Goal: Ask a question: Seek information or help from site administrators or community

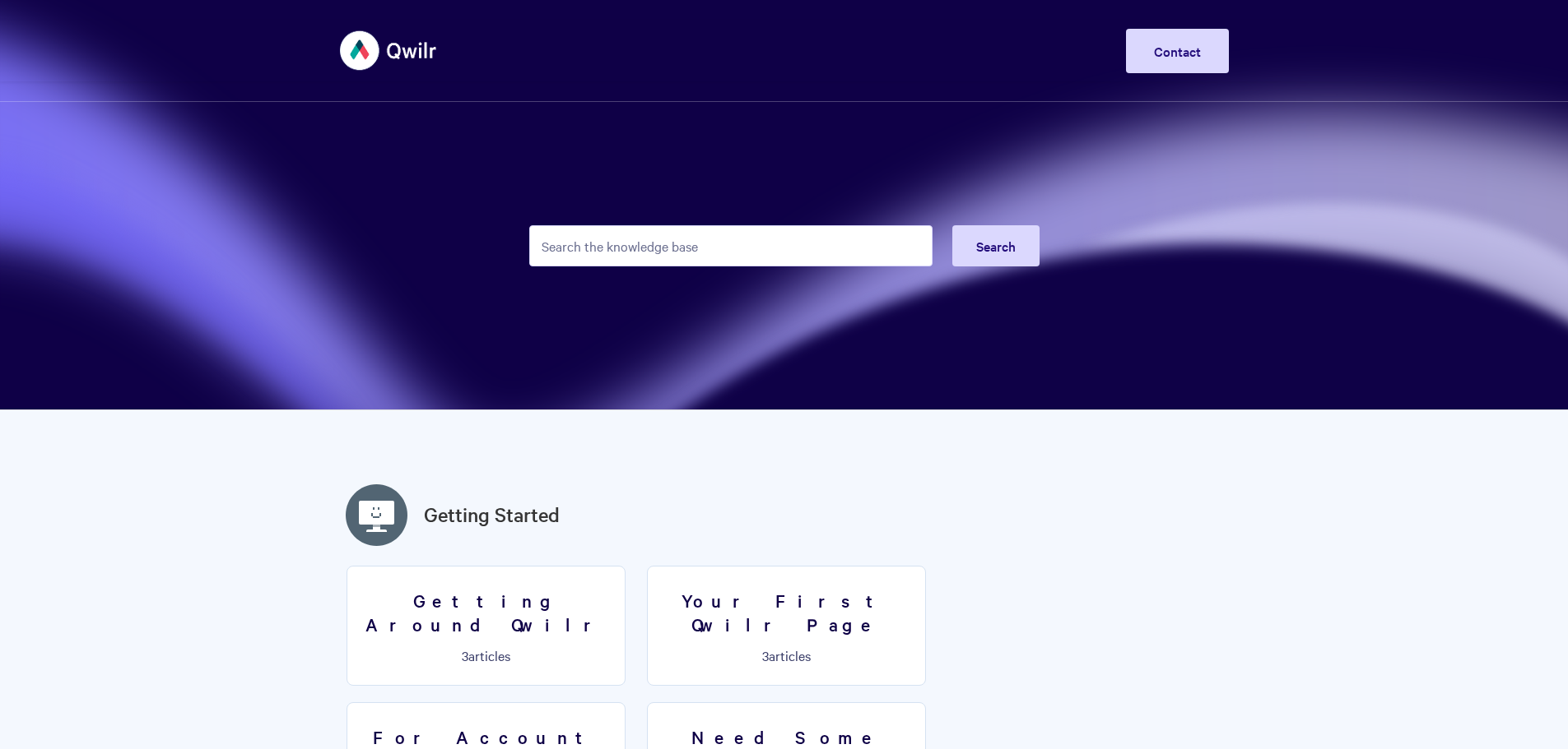
click at [626, 242] on input "Search the knowledge base" at bounding box center [731, 245] width 403 height 41
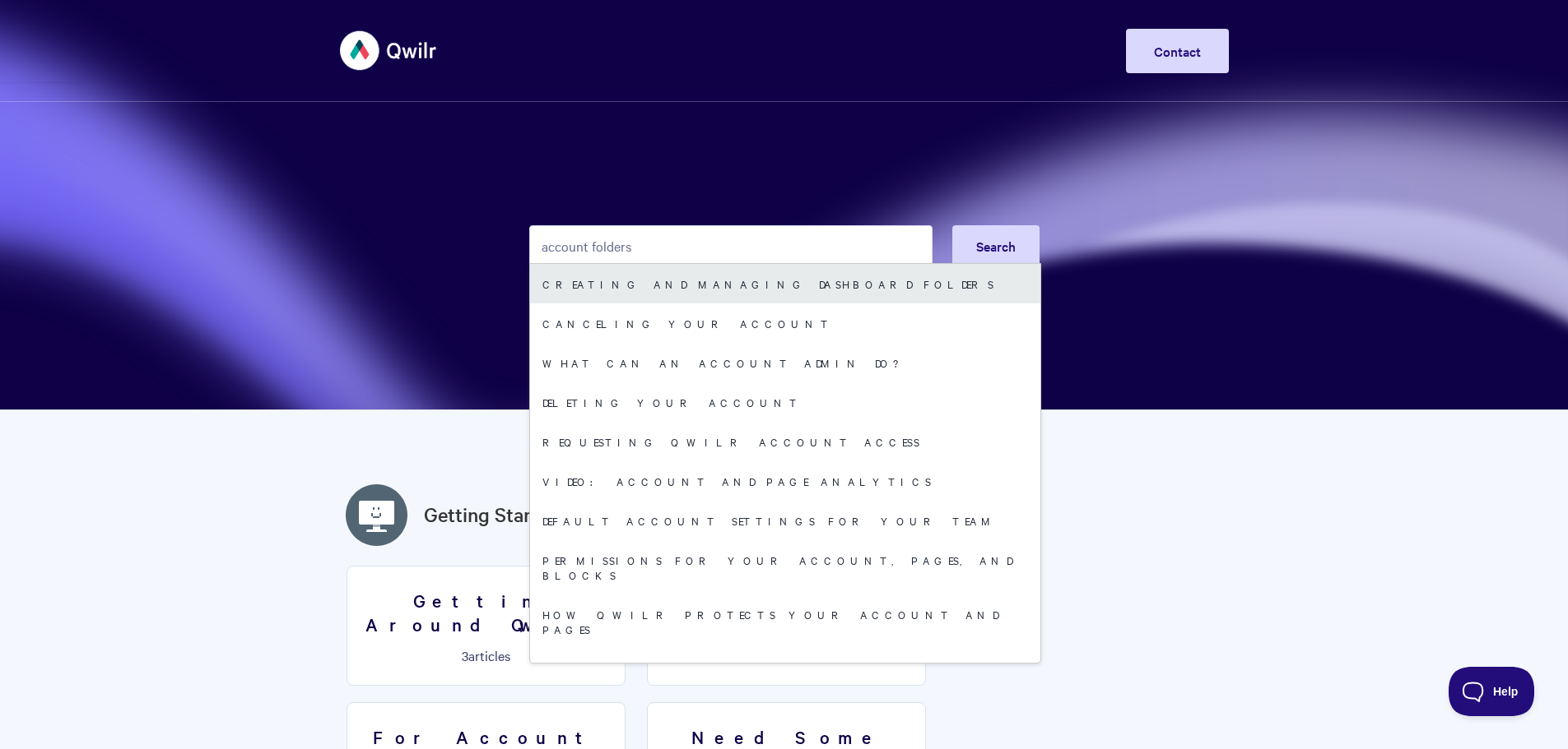
type input "account folders"
click at [707, 280] on link "Creating and managing dashboard folders" at bounding box center [785, 283] width 511 height 40
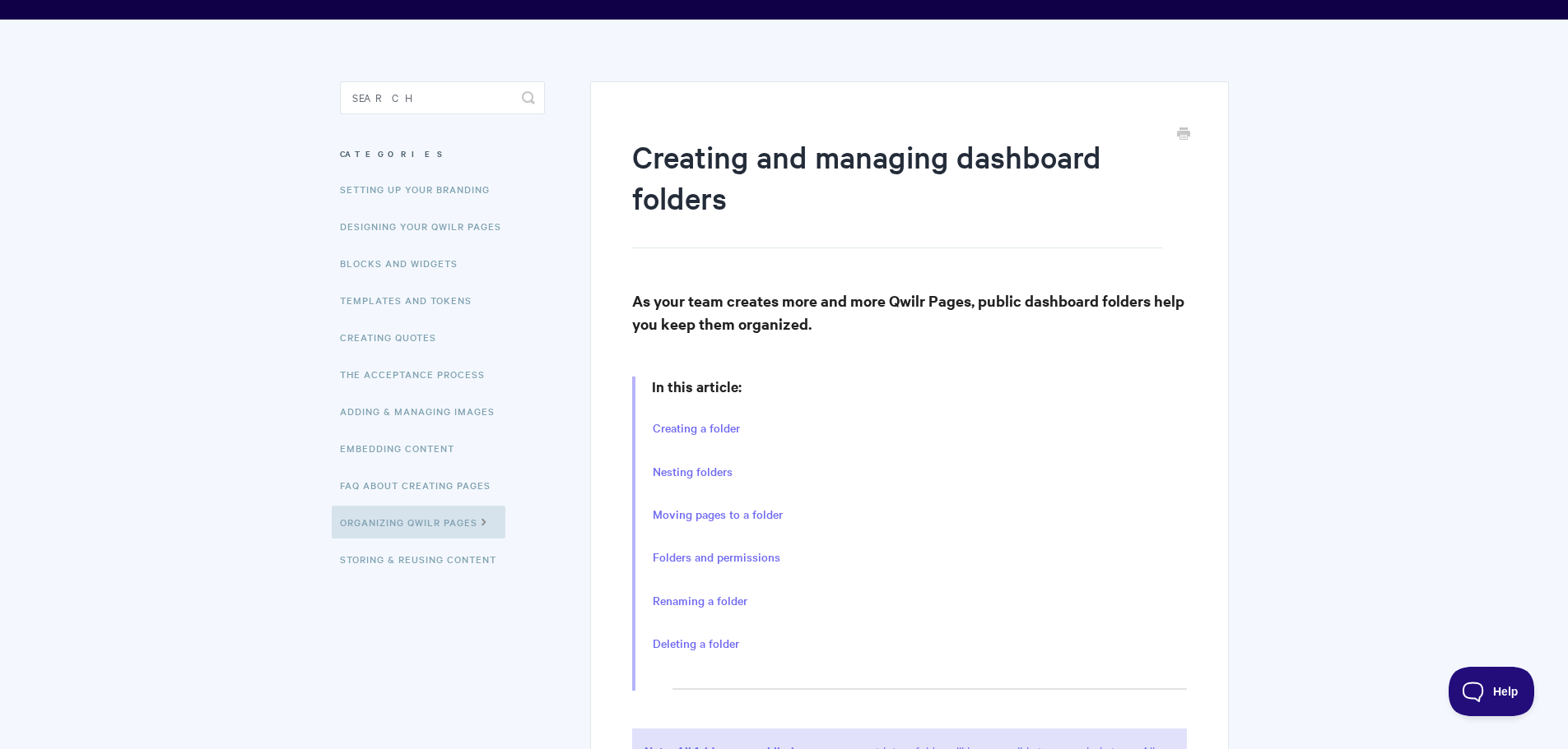
scroll to position [165, 0]
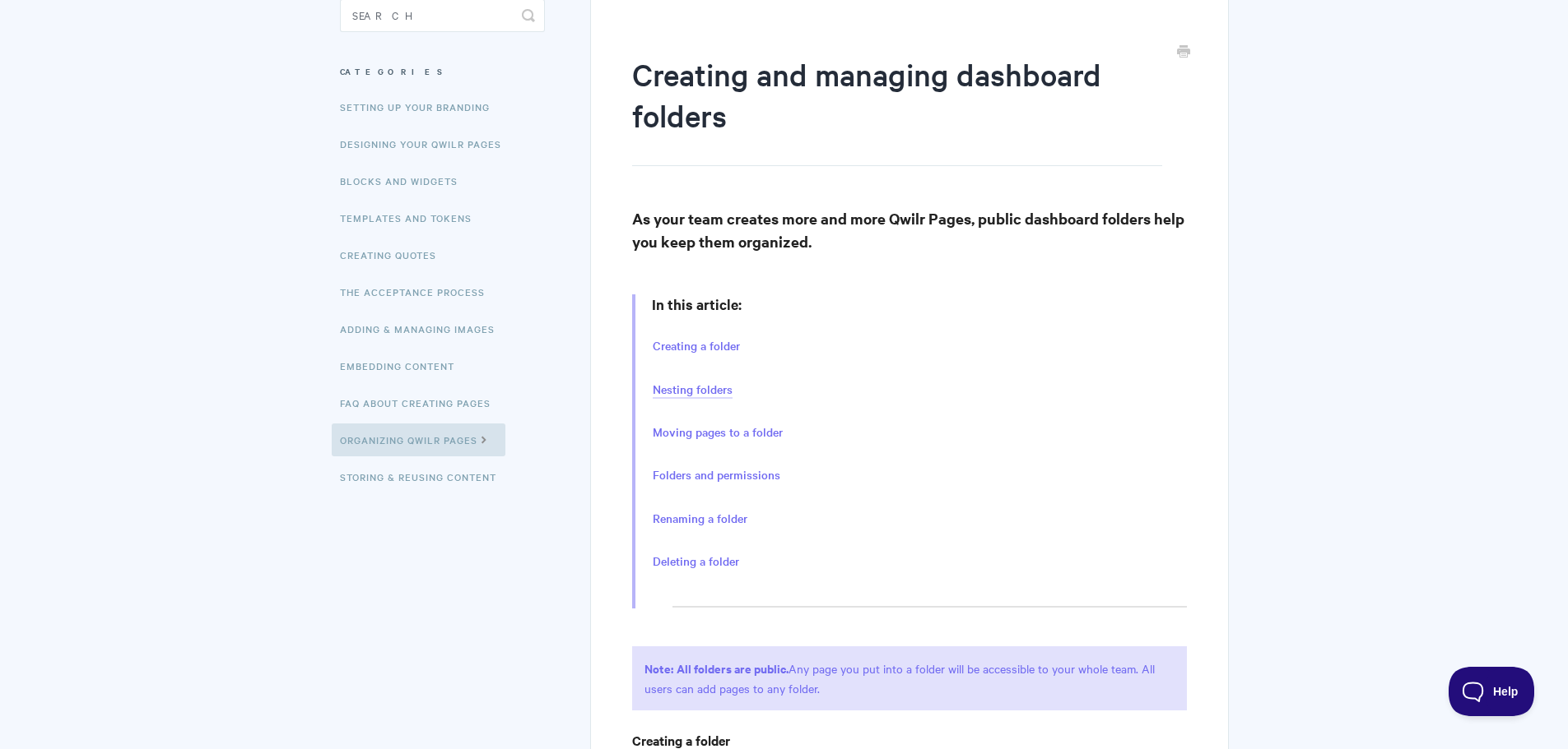
click at [700, 389] on link "Nesting folders" at bounding box center [693, 390] width 80 height 19
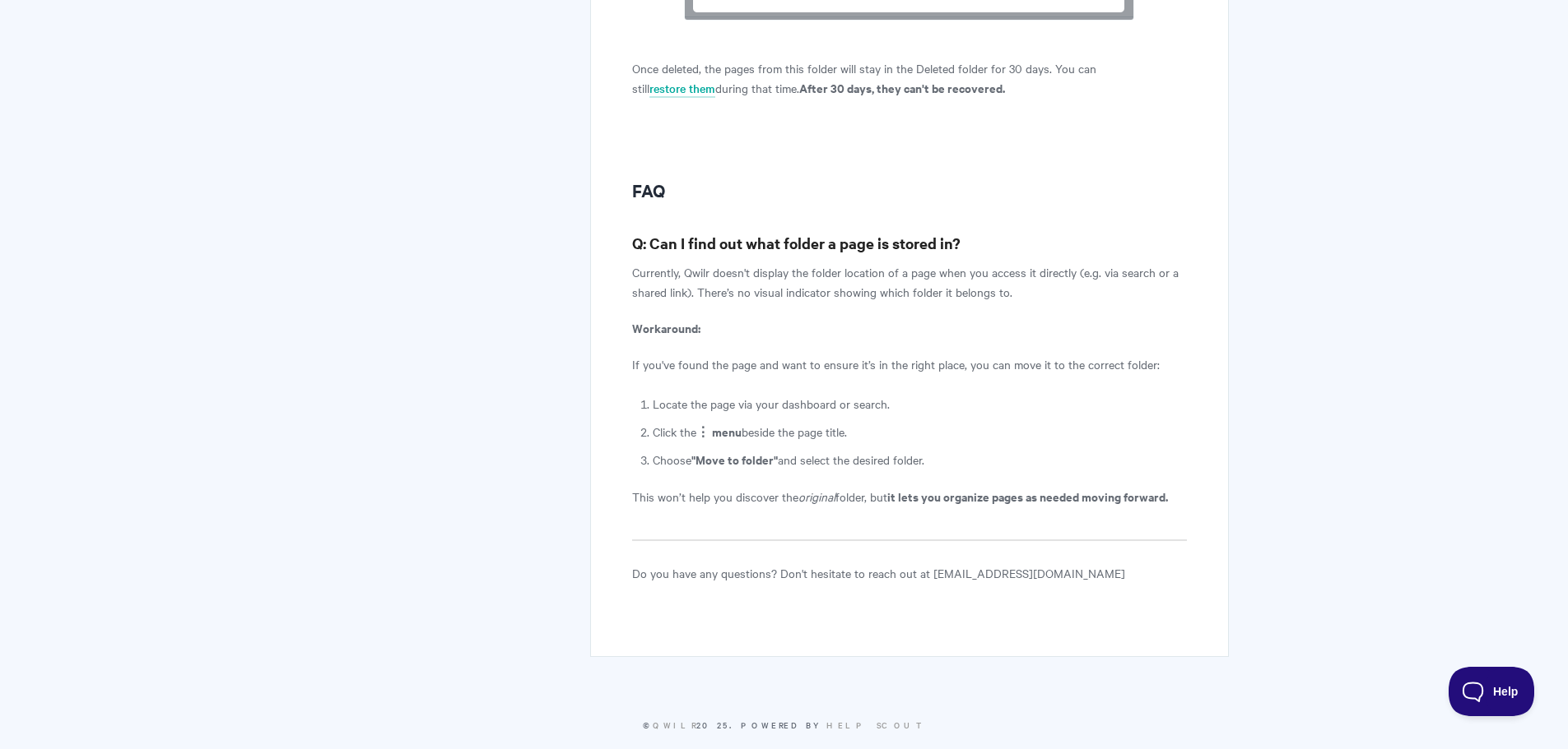
scroll to position [5656, 0]
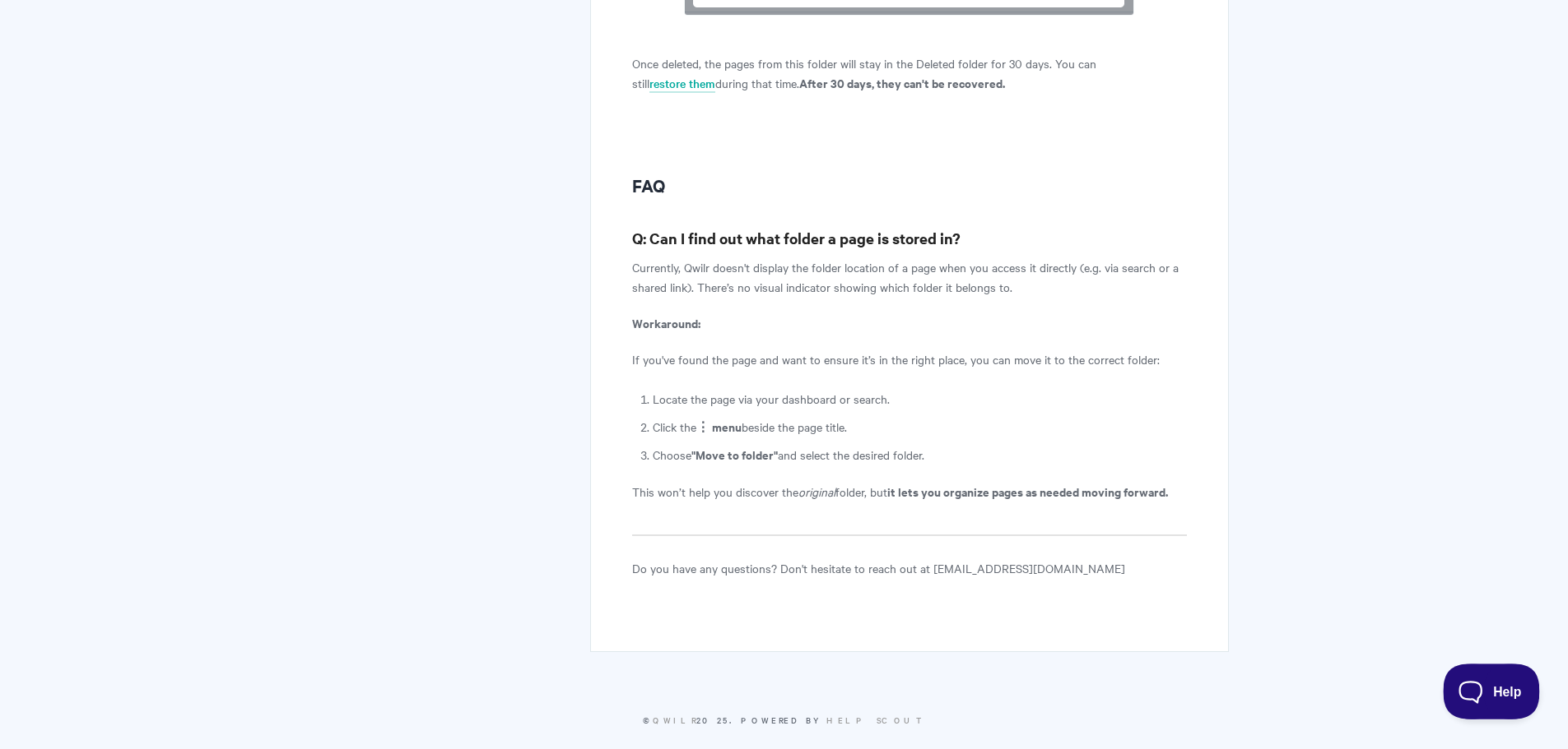
click at [1453, 685] on span "Help" at bounding box center [1485, 689] width 86 height 12
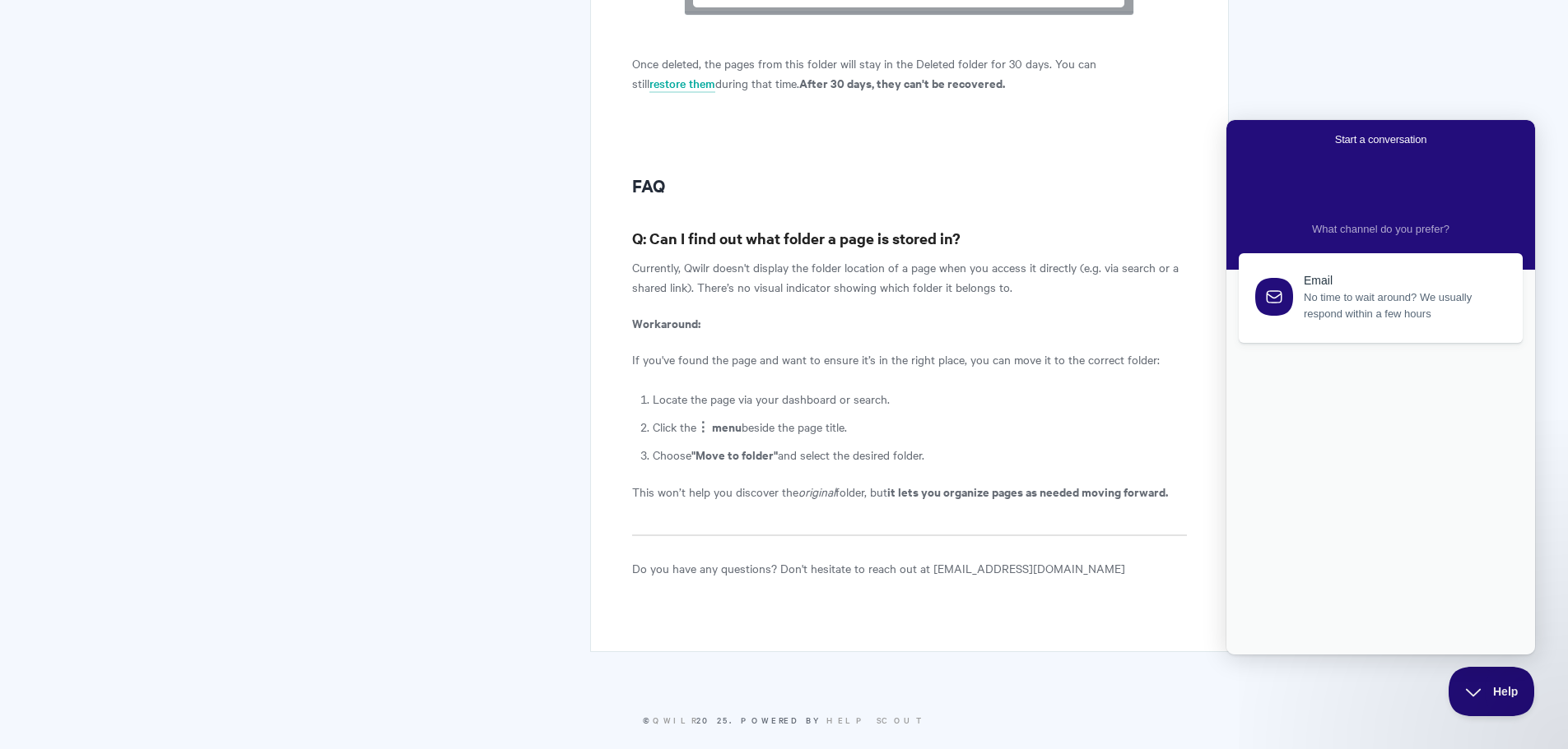
scroll to position [0, 0]
click at [1331, 433] on div at bounding box center [1380, 419] width 284 height 28
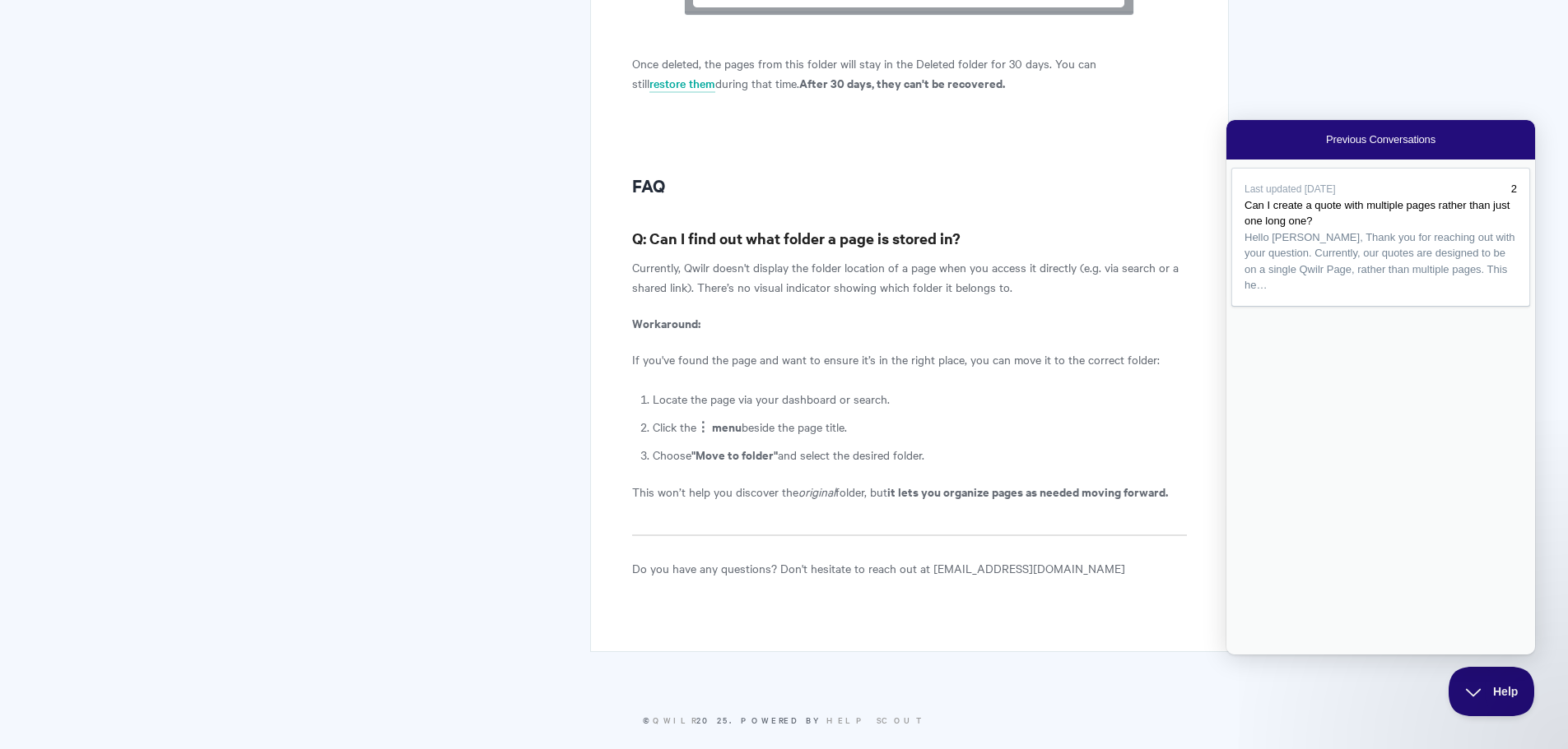
click at [1325, 138] on span "Go back" at bounding box center [1325, 139] width 0 height 13
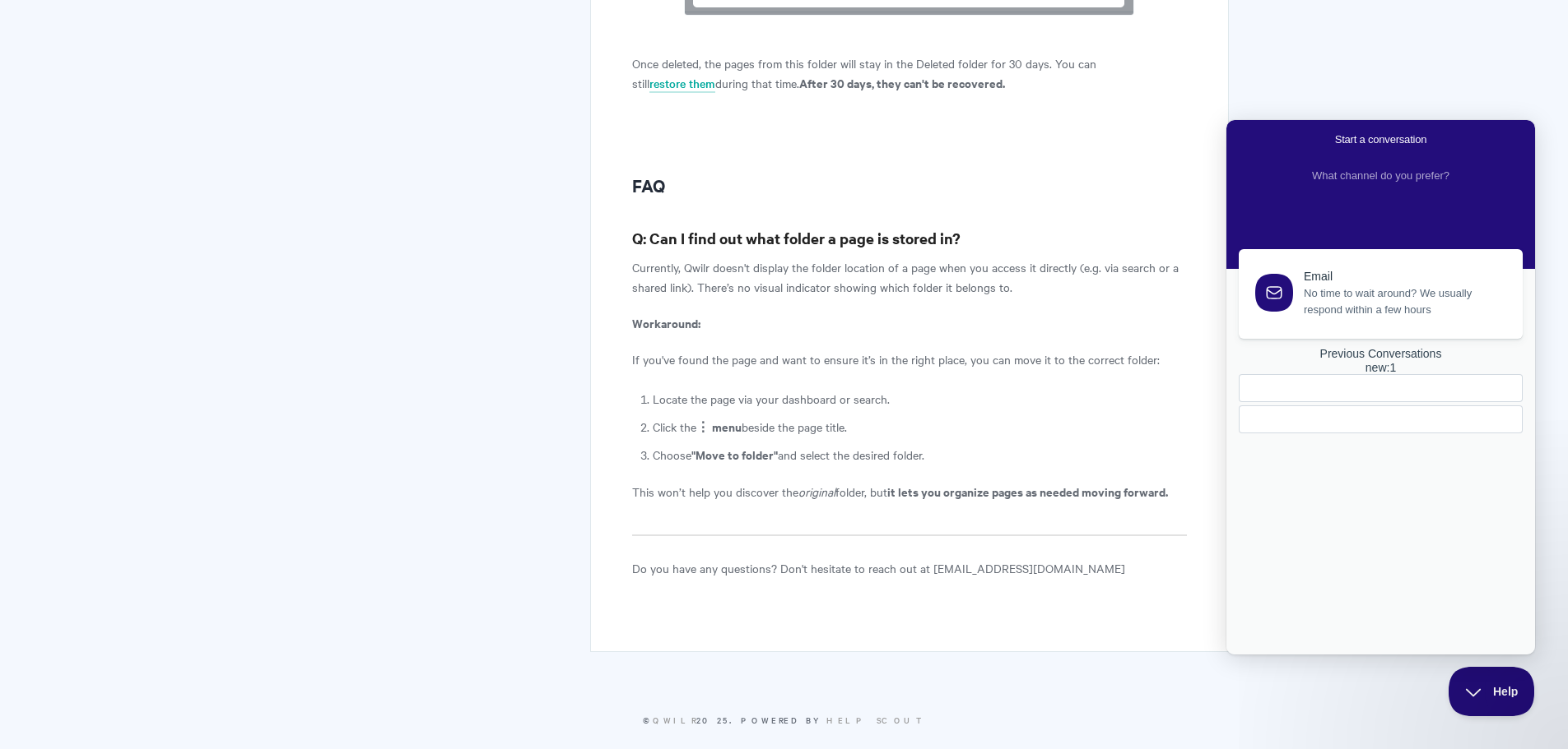
click at [1335, 298] on span "No time to wait around? We usually respond within a few hours" at bounding box center [1403, 302] width 200 height 33
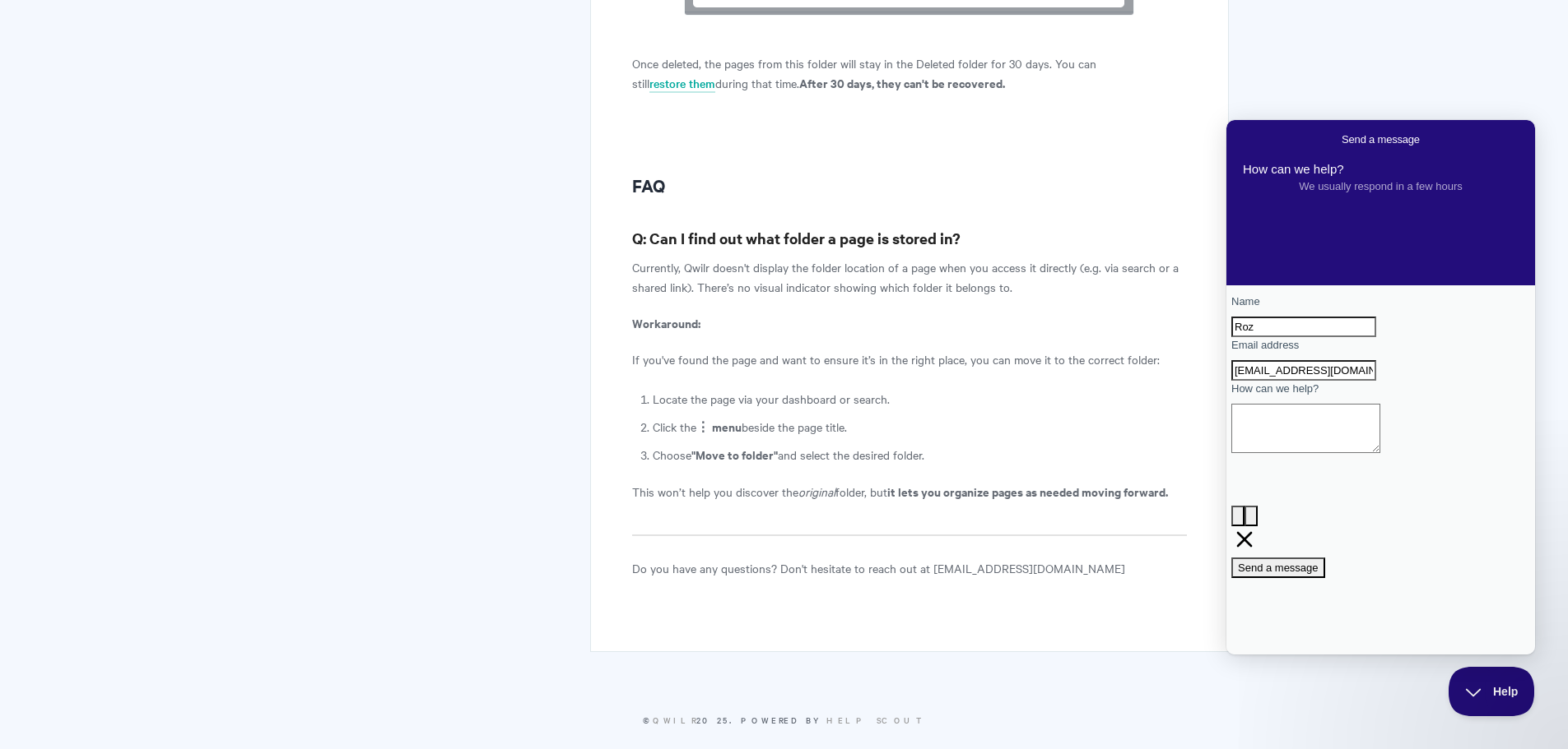
click at [1282, 453] on textarea "How can we help?" at bounding box center [1305, 429] width 149 height 50
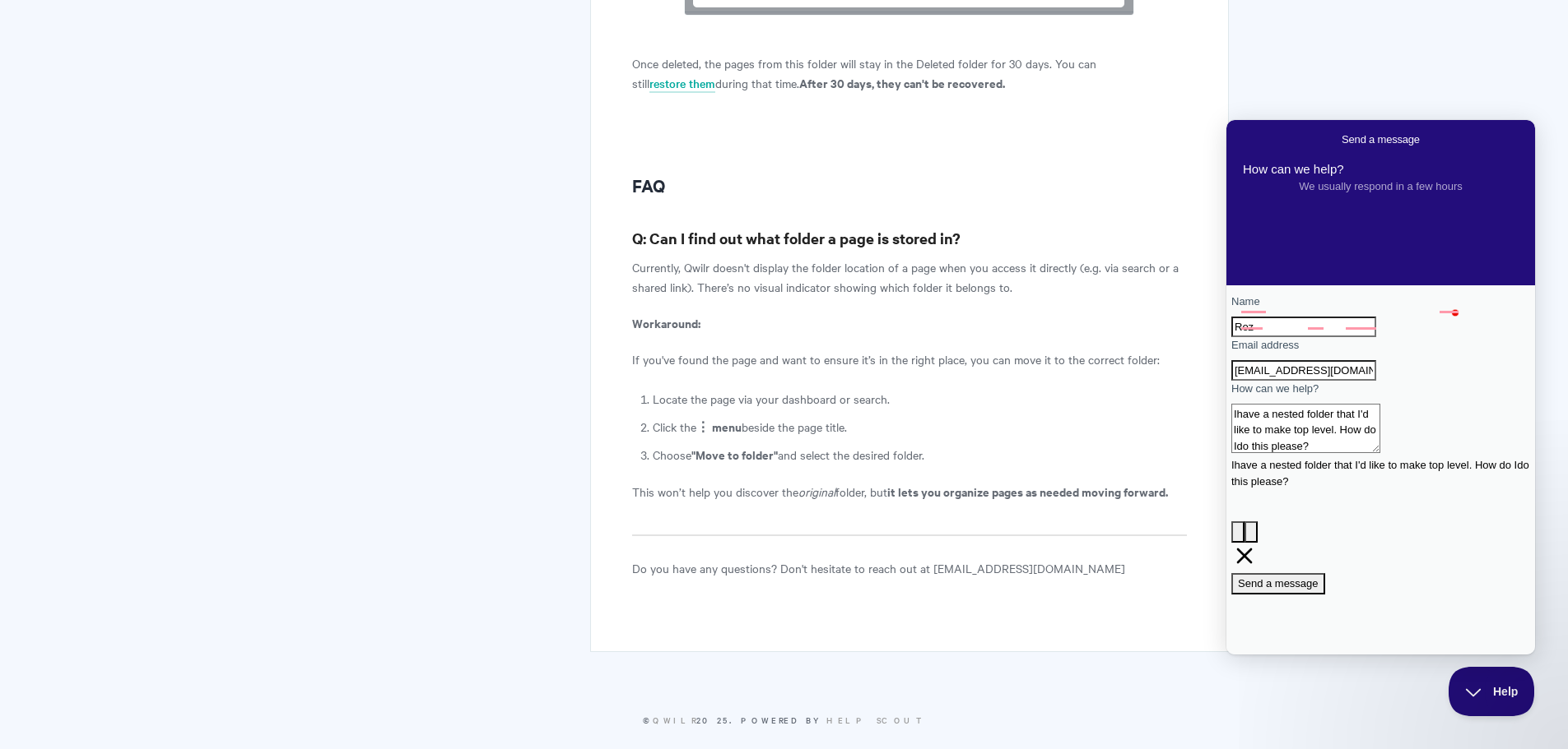
click at [1331, 453] on textarea "Ihave a nested folder that I'd like to make top level. How do Ido this please?" at bounding box center [1305, 429] width 149 height 50
click at [1380, 453] on textarea "Ihave a nested folder that I'd like to make top level. How do I do this please?" at bounding box center [1305, 429] width 149 height 50
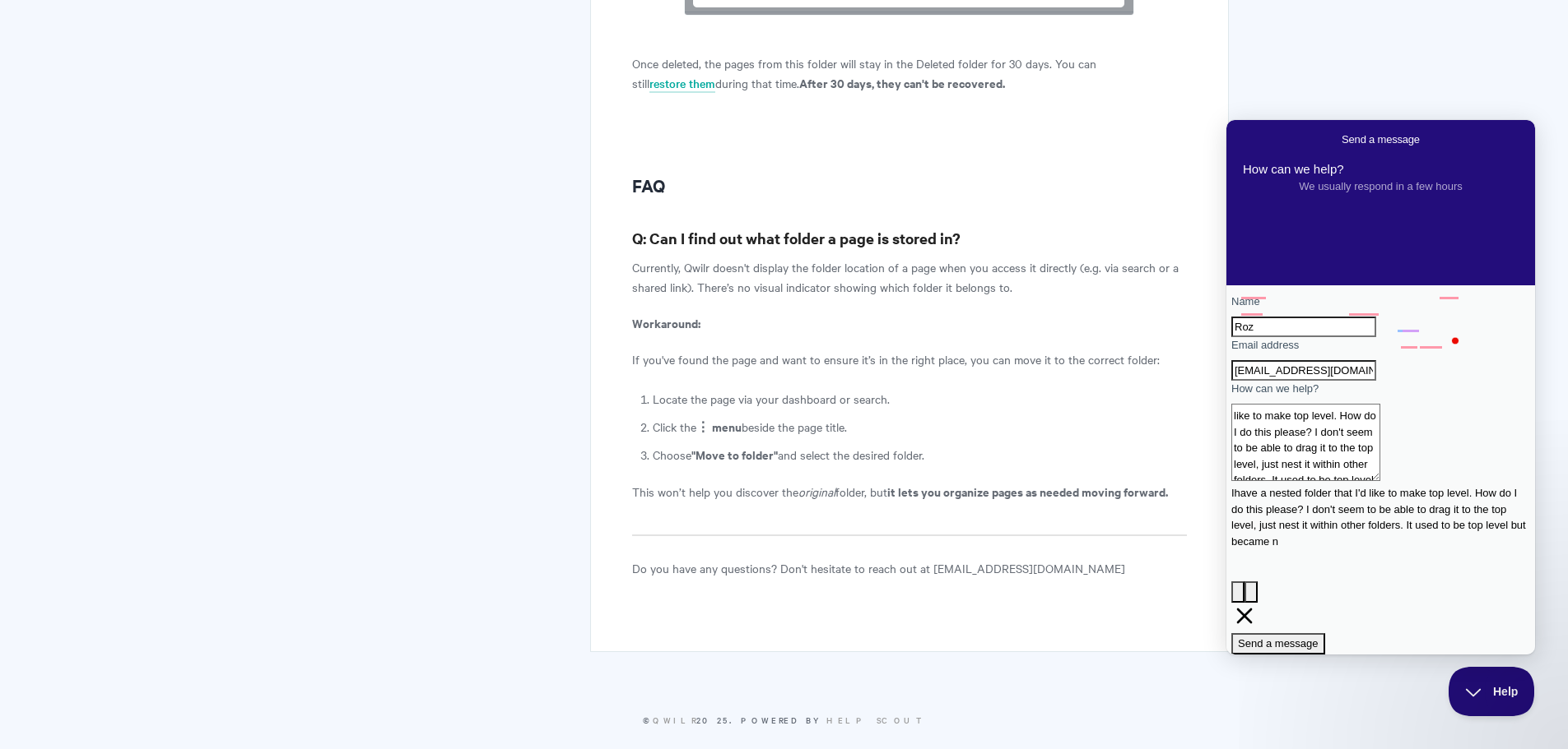
scroll to position [11, 0]
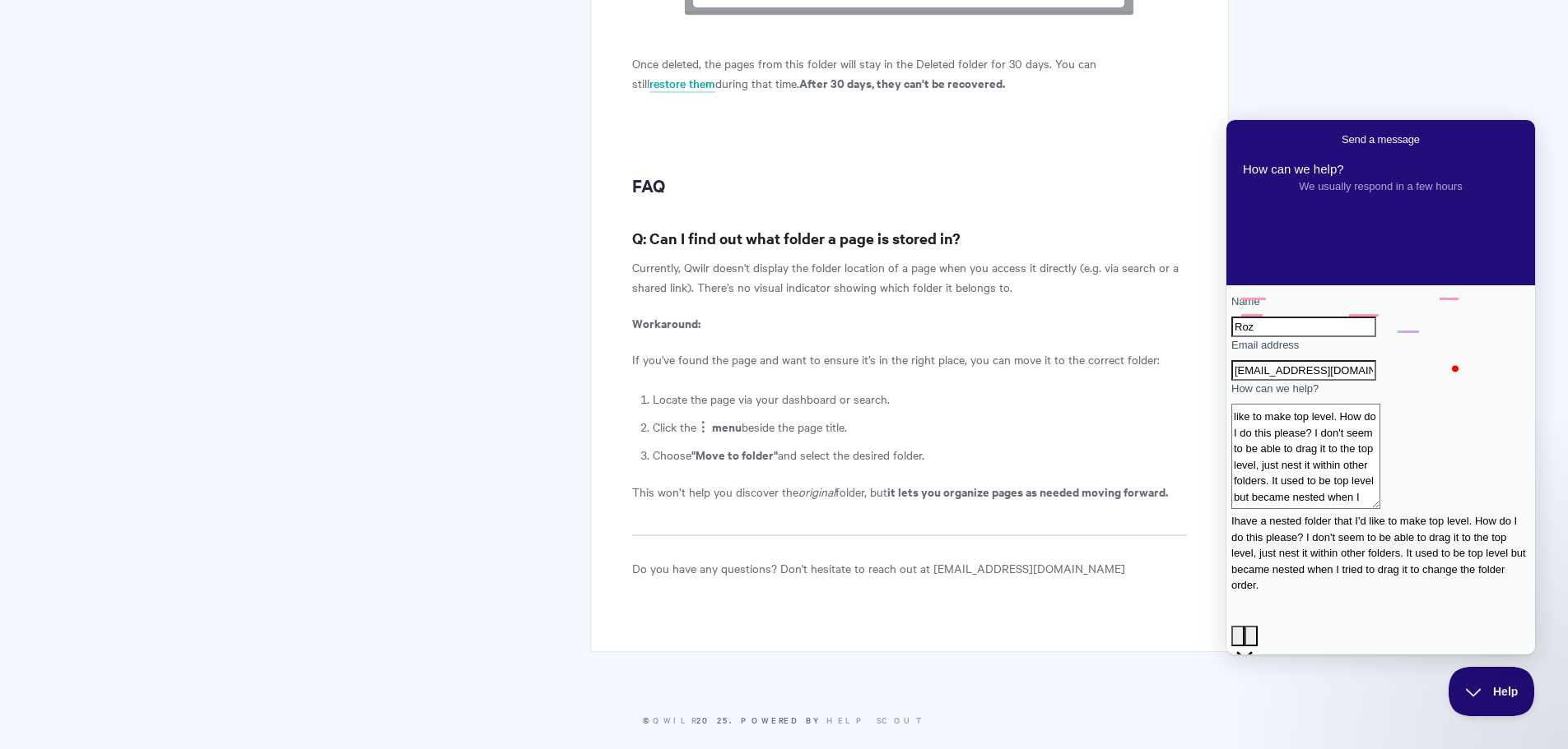
type textarea "Ihave a nested folder that I'd like to make top level. How do I do this please?…"
click at [1319, 682] on span "Send a message" at bounding box center [1278, 688] width 81 height 13
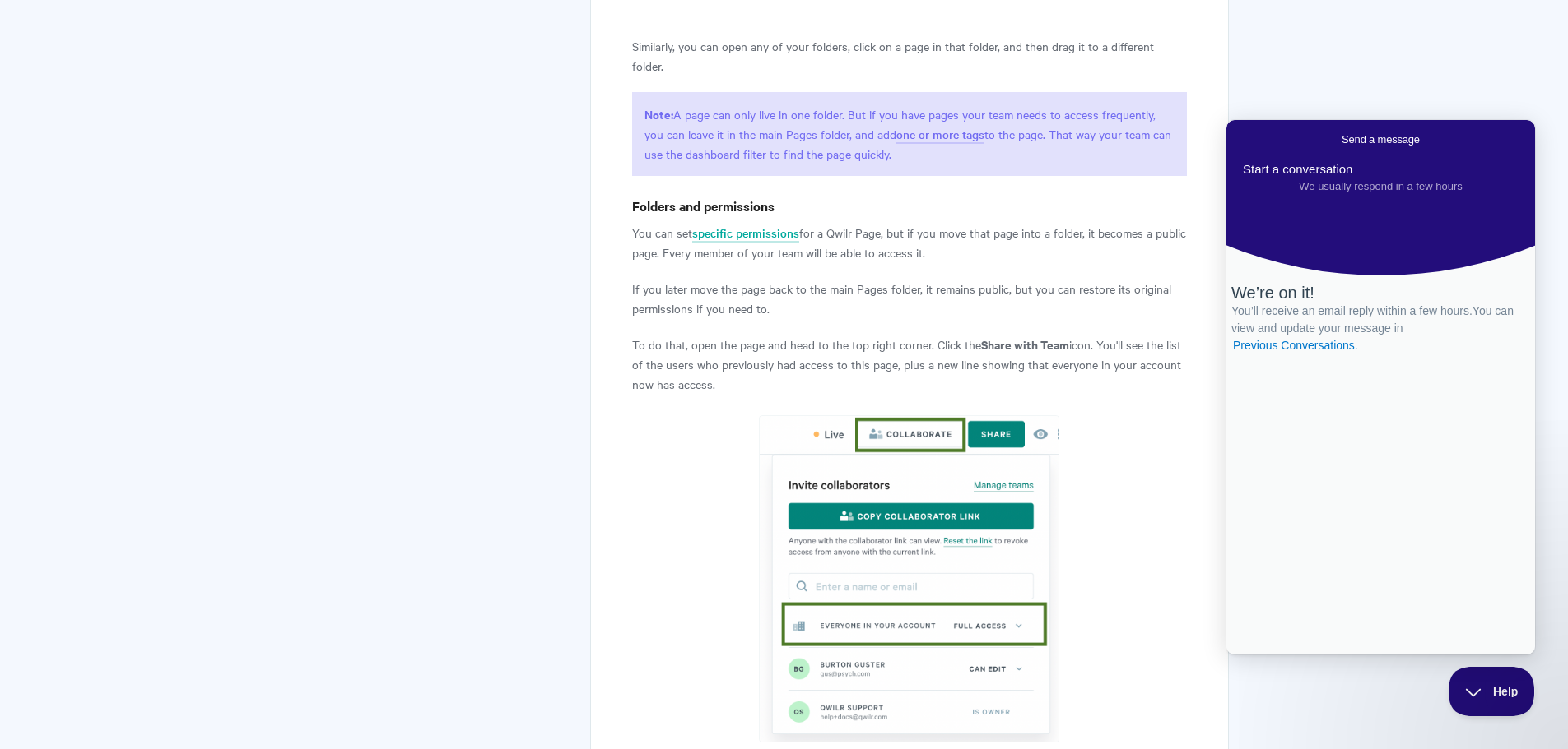
click at [1342, 140] on span "Go back" at bounding box center [1342, 139] width 0 height 13
